Goal: Transaction & Acquisition: Download file/media

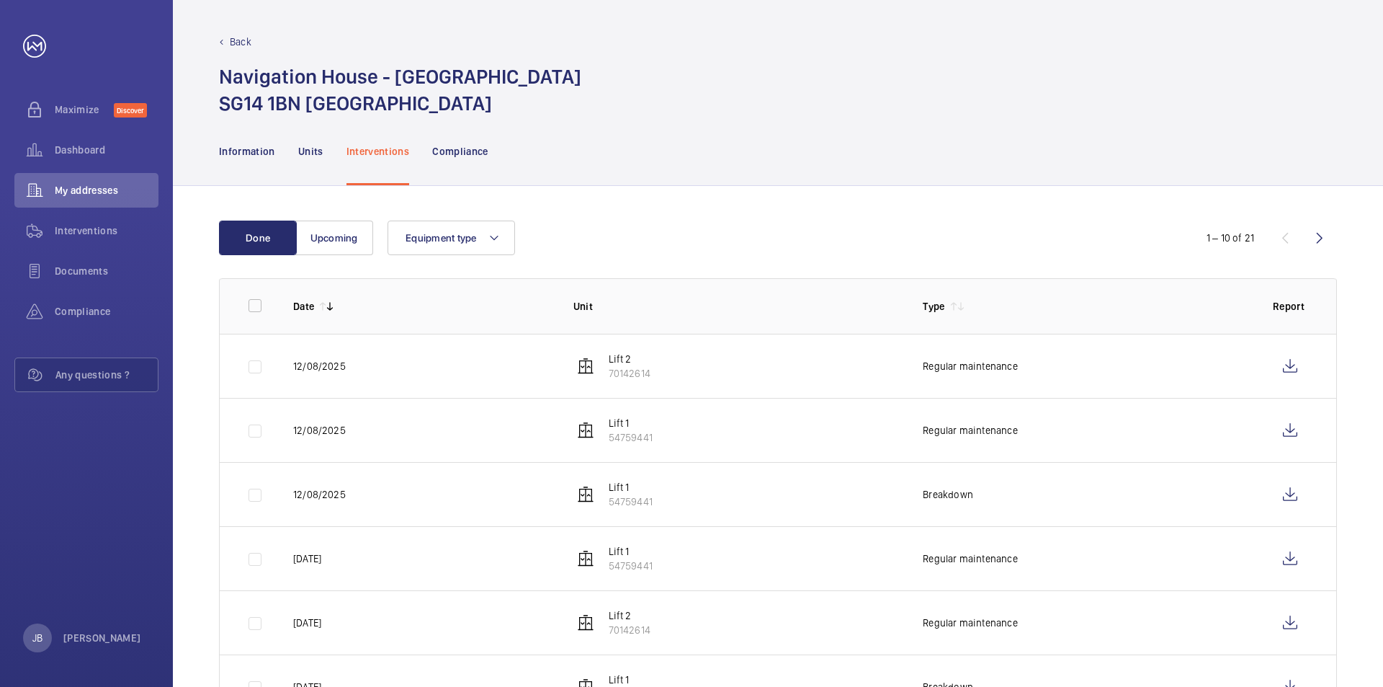
scroll to position [237, 0]
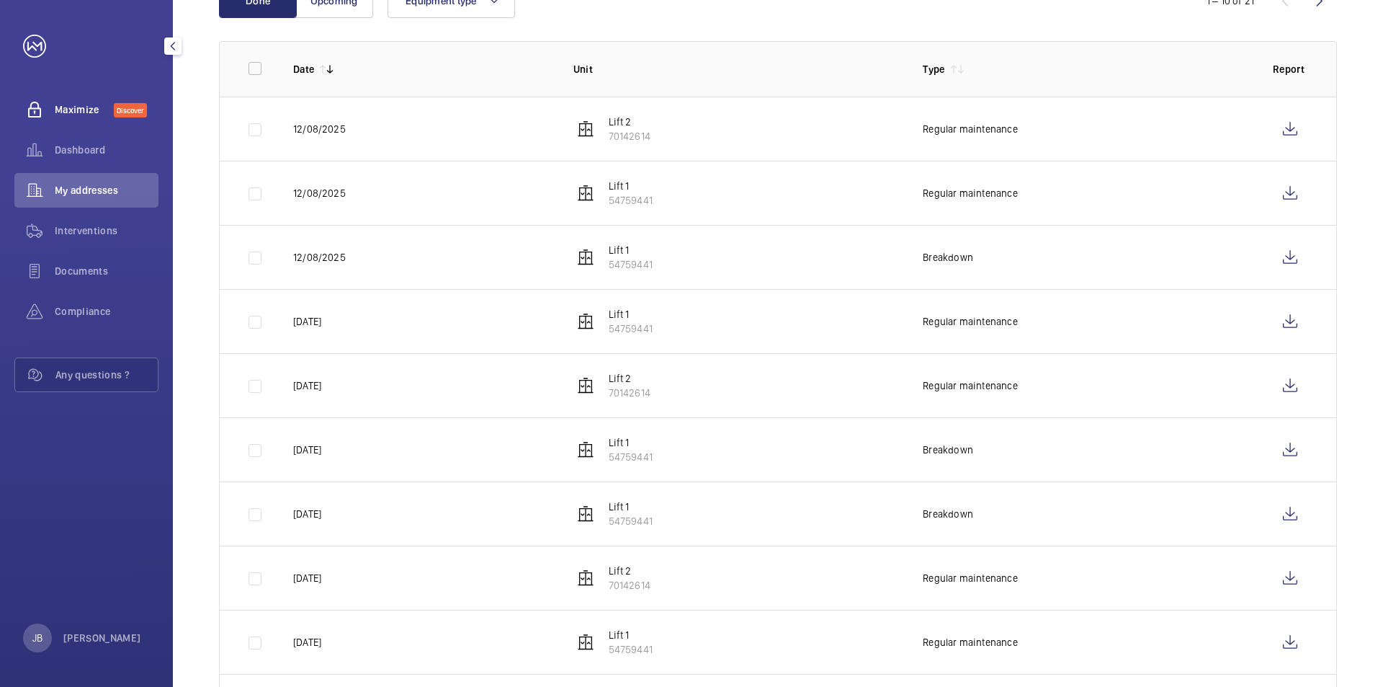
click at [71, 114] on span "Maximize" at bounding box center [84, 109] width 59 height 14
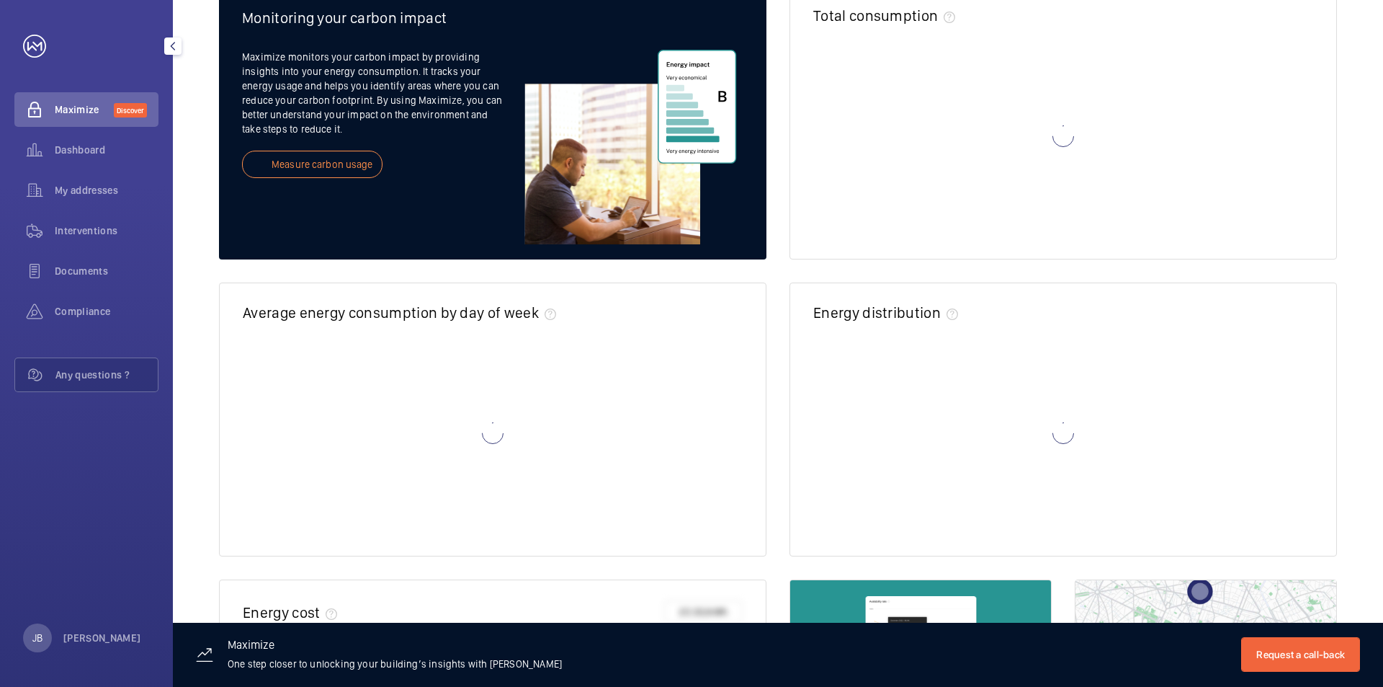
scroll to position [182, 0]
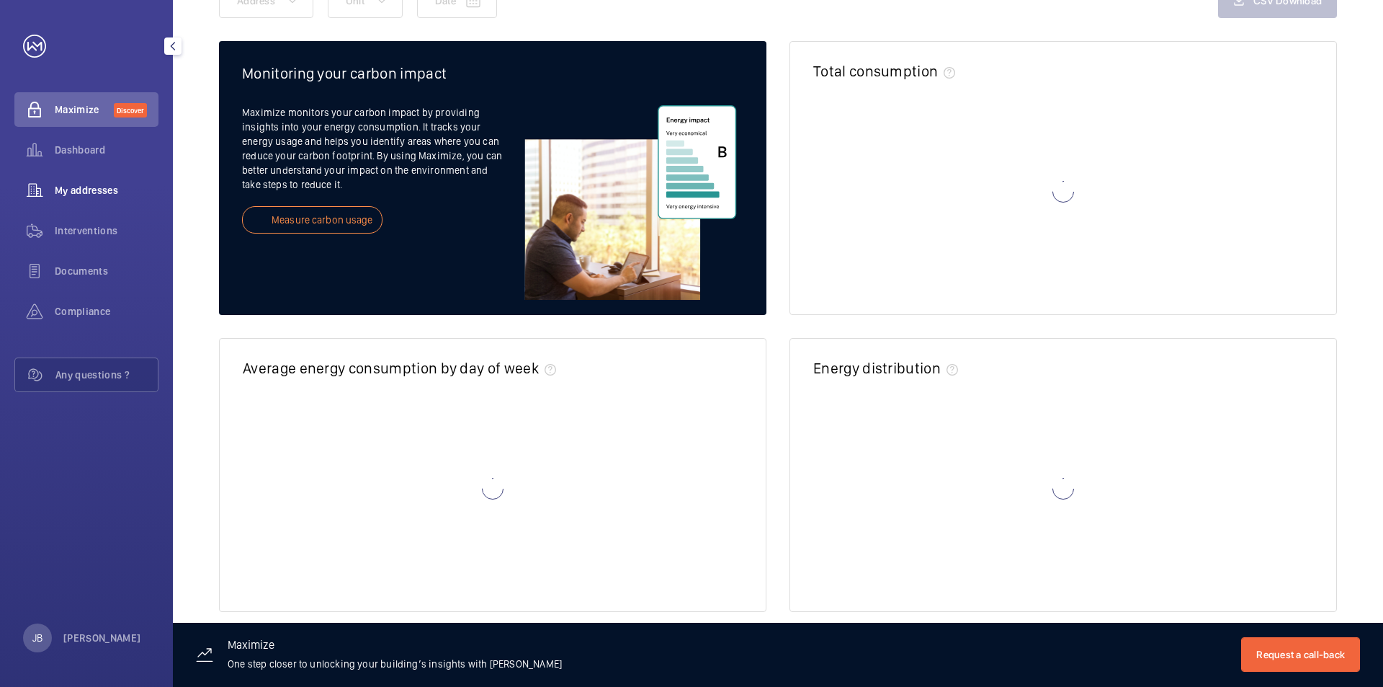
click at [72, 184] on span "My addresses" at bounding box center [107, 190] width 104 height 14
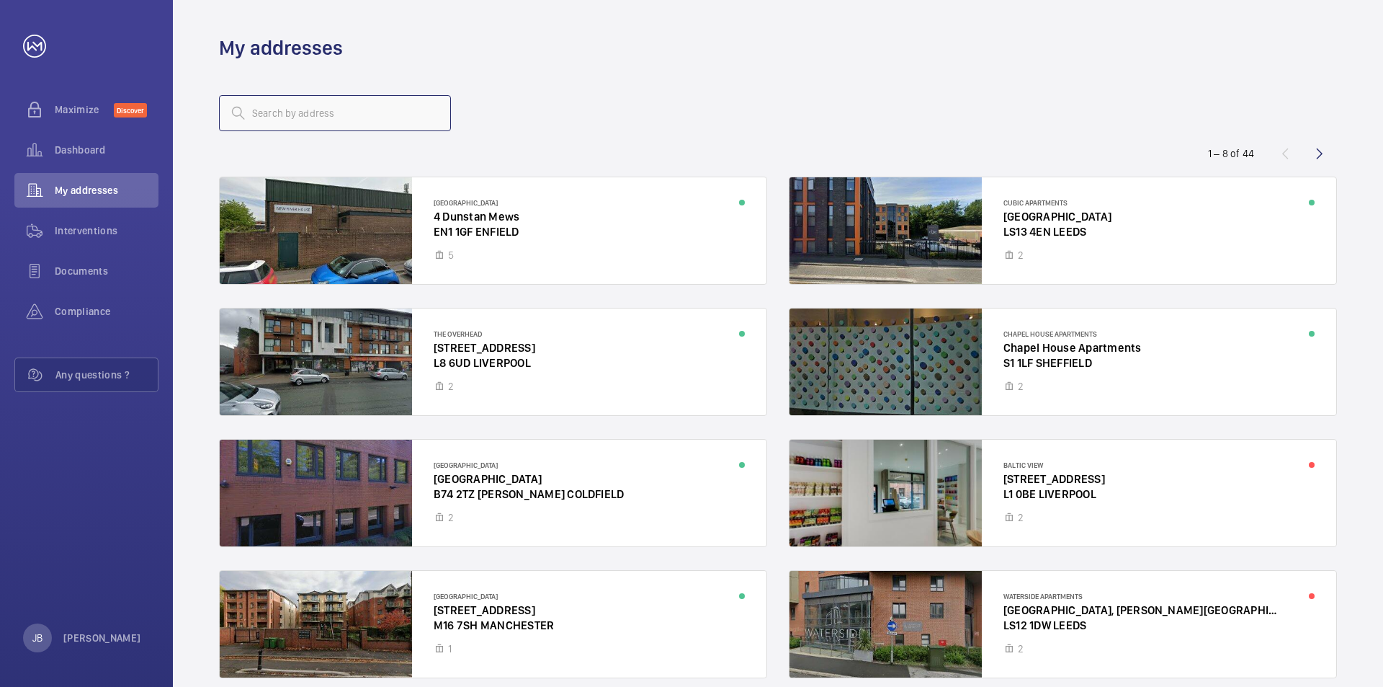
click at [306, 115] on input "text" at bounding box center [335, 113] width 232 height 36
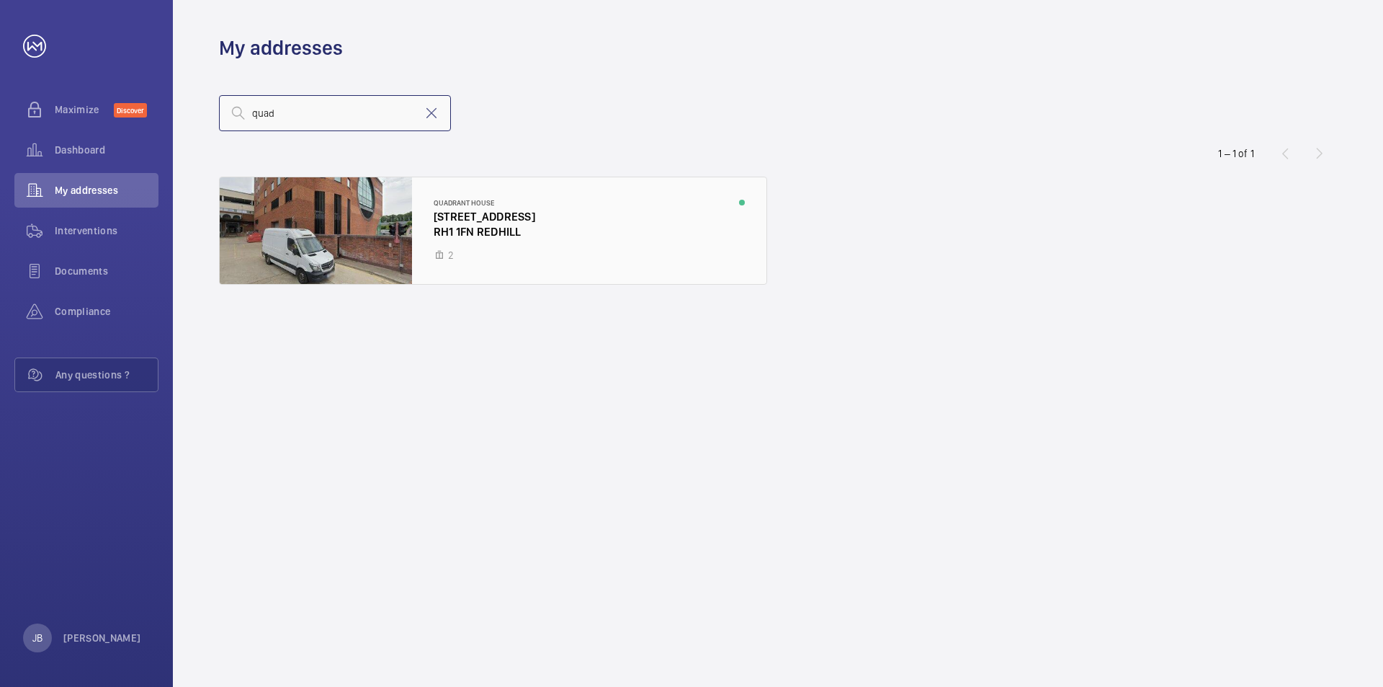
type input "quad"
click at [468, 207] on div at bounding box center [493, 230] width 547 height 107
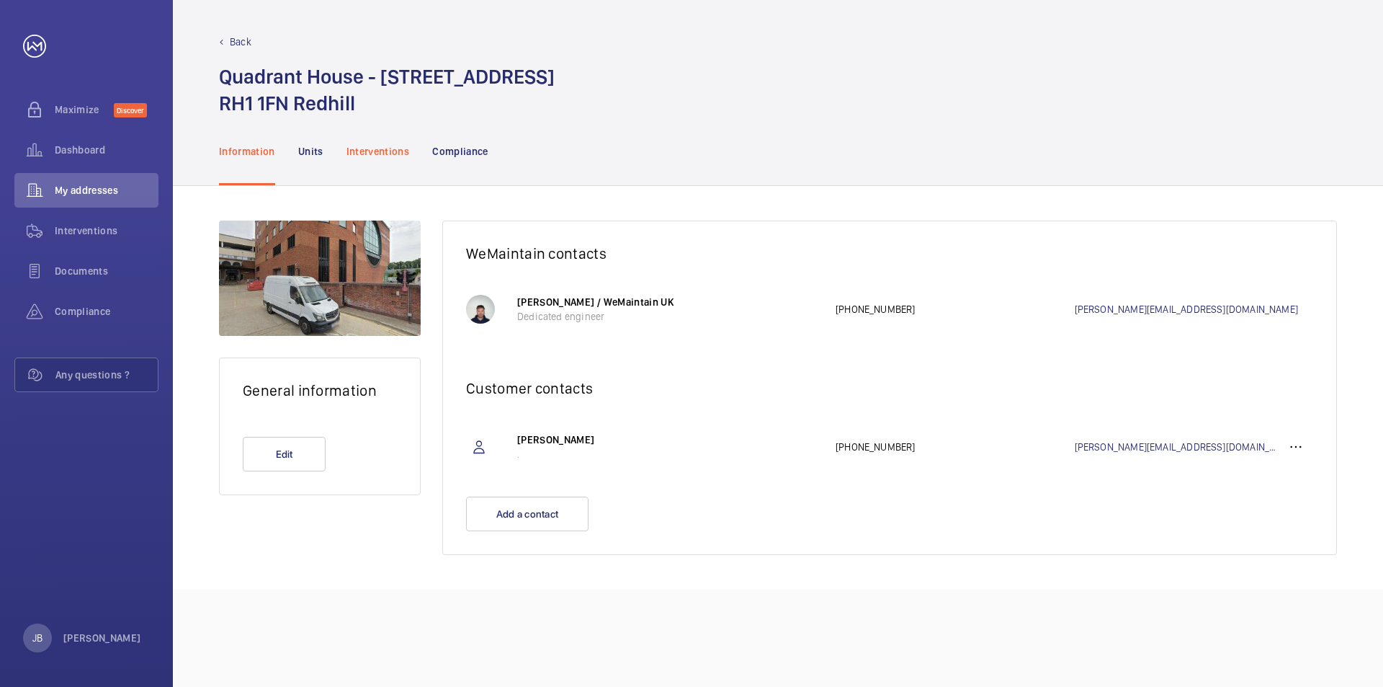
click at [380, 147] on p "Interventions" at bounding box center [378, 151] width 63 height 14
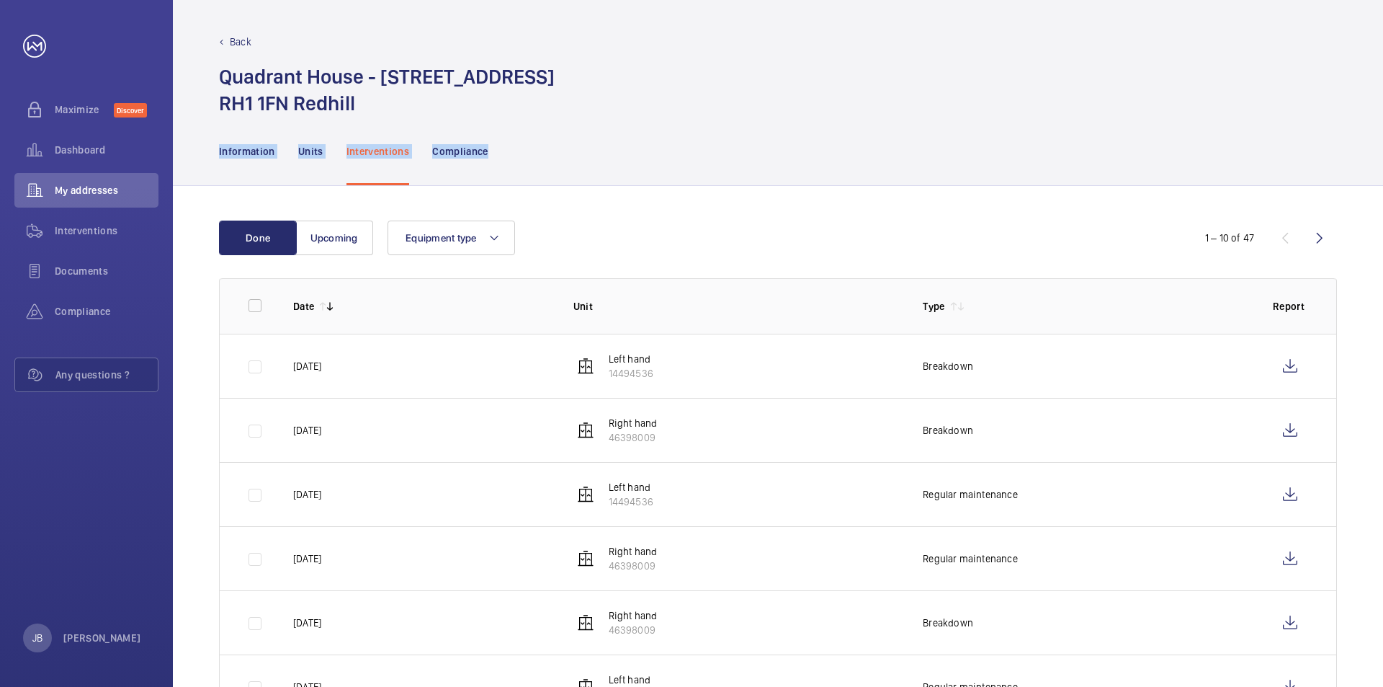
drag, startPoint x: 1383, startPoint y: 110, endPoint x: 1383, endPoint y: 151, distance: 41.1
click at [1383, 151] on div "Back Quadrant House - [STREET_ADDRESS] Redhill Information Units Interventions …" at bounding box center [778, 343] width 1211 height 687
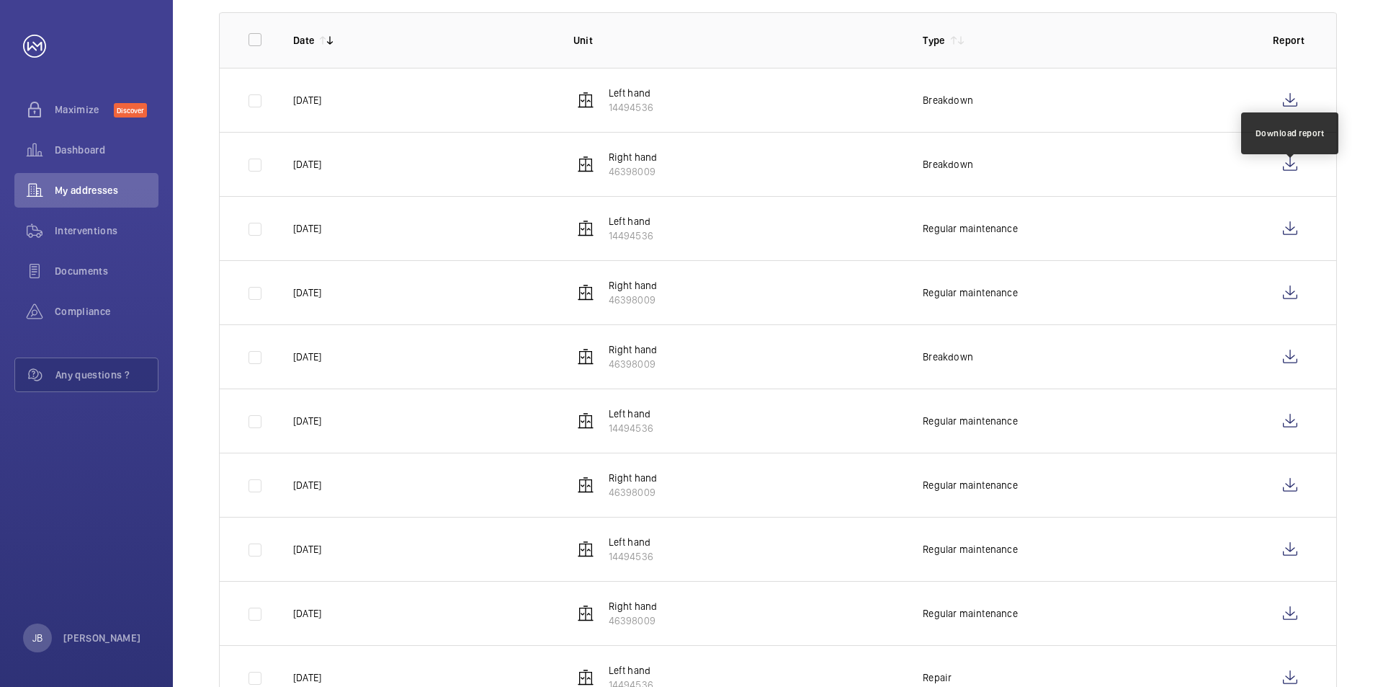
scroll to position [237, 0]
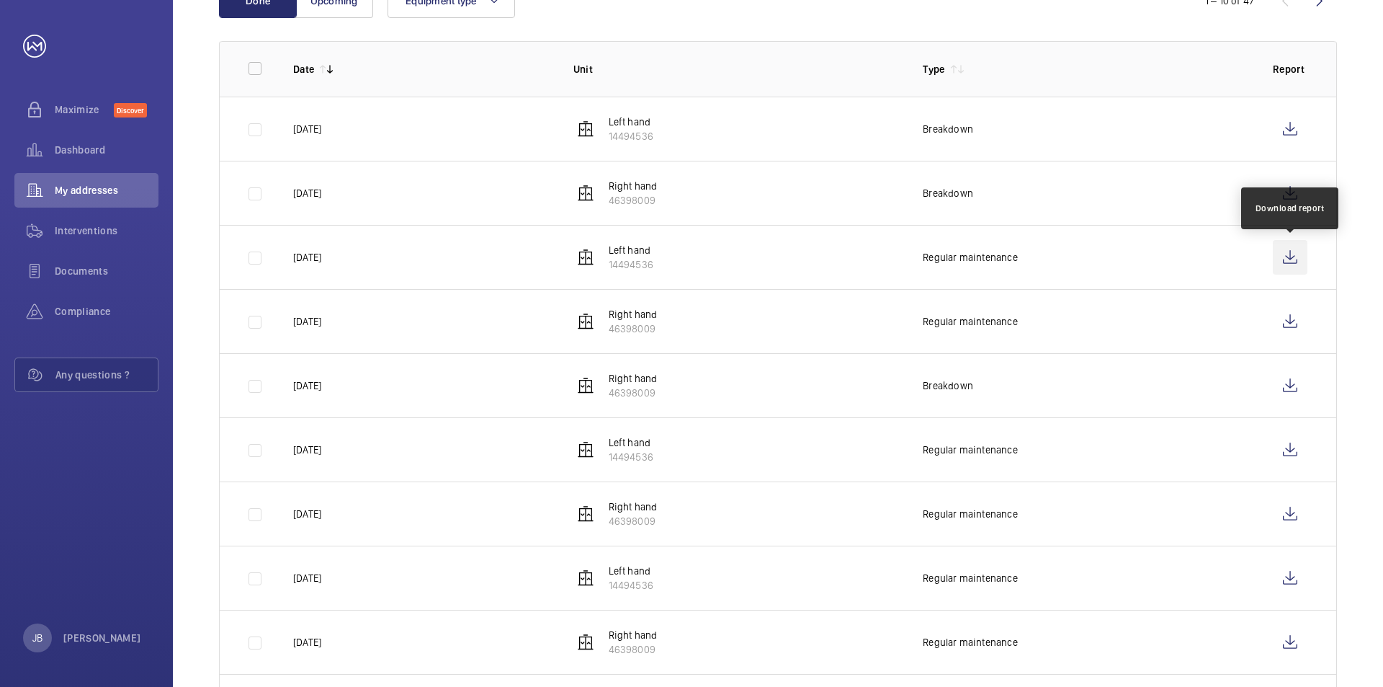
click at [1290, 257] on wm-front-icon-button at bounding box center [1290, 257] width 35 height 35
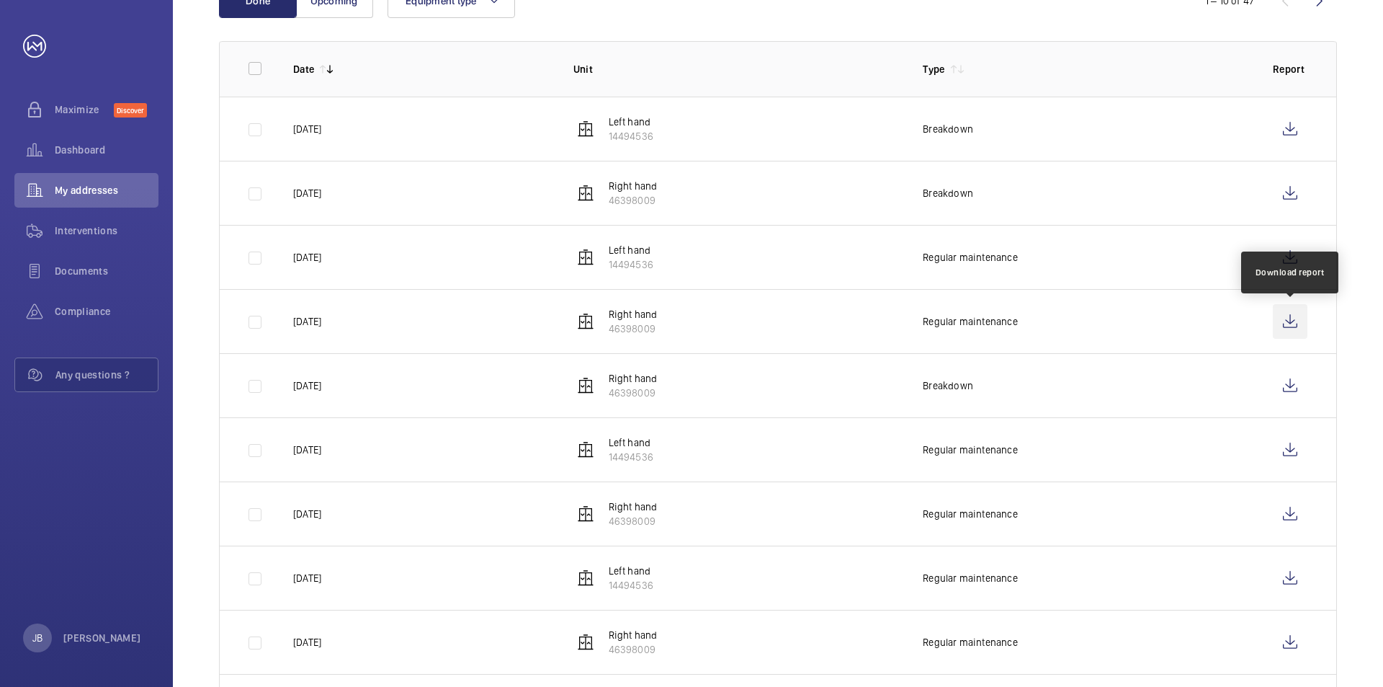
click at [1291, 321] on wm-front-icon-button at bounding box center [1290, 321] width 35 height 35
